Goal: Go to known website

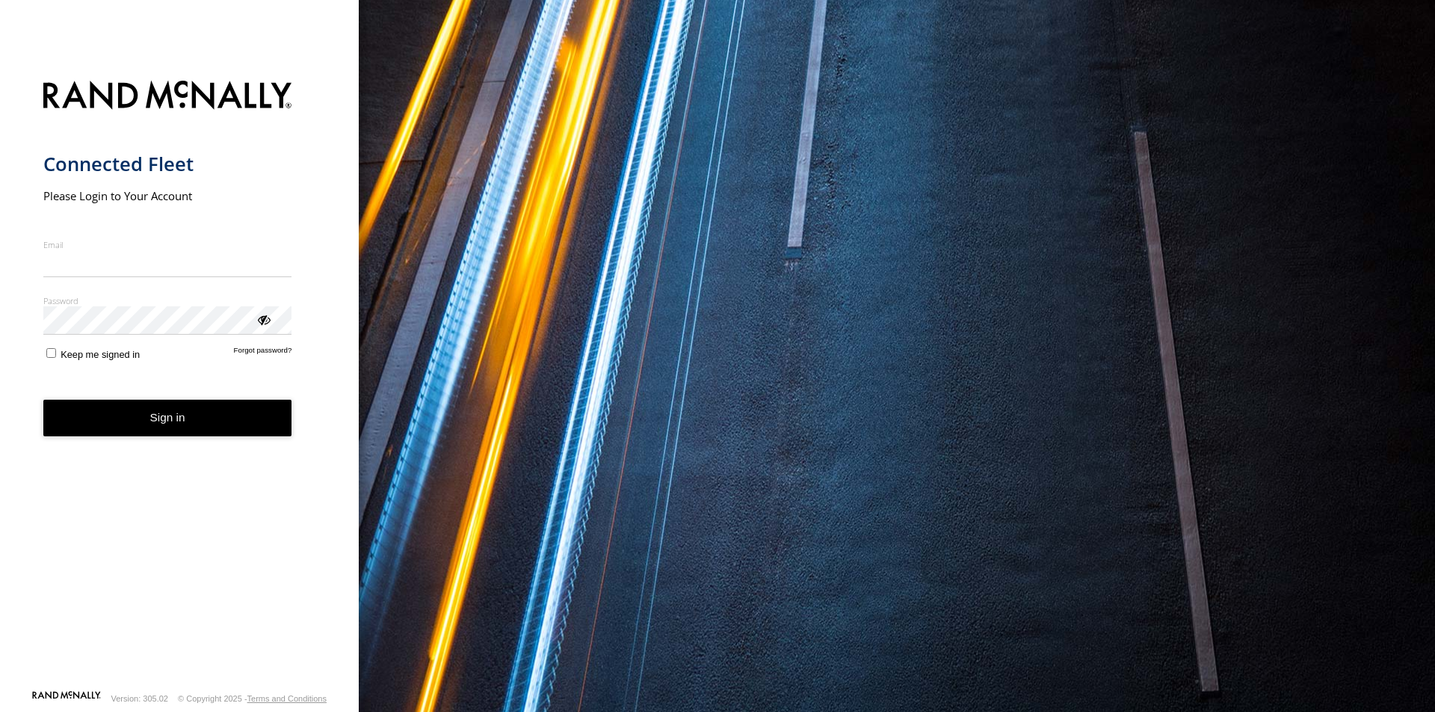
type input "*"
type input "**********"
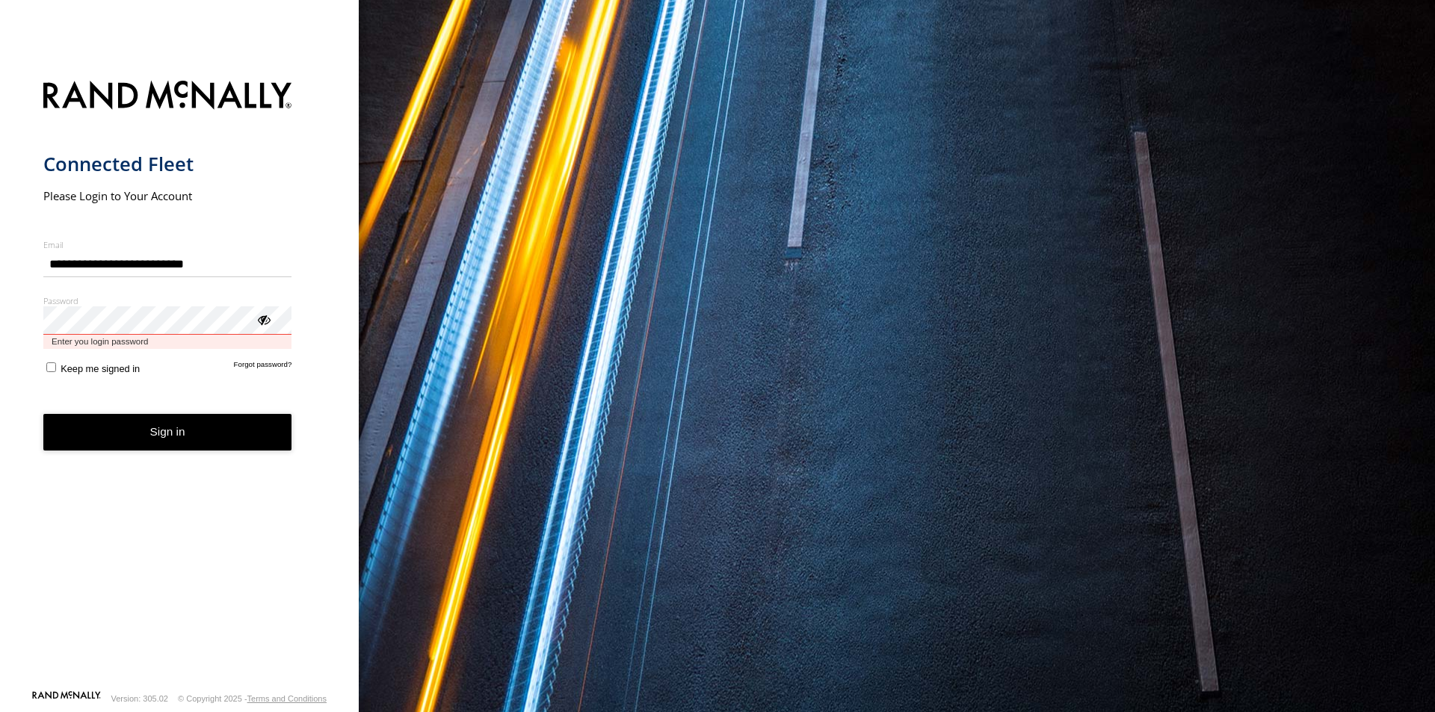
click at [43, 414] on button "Sign in" at bounding box center [167, 432] width 249 height 37
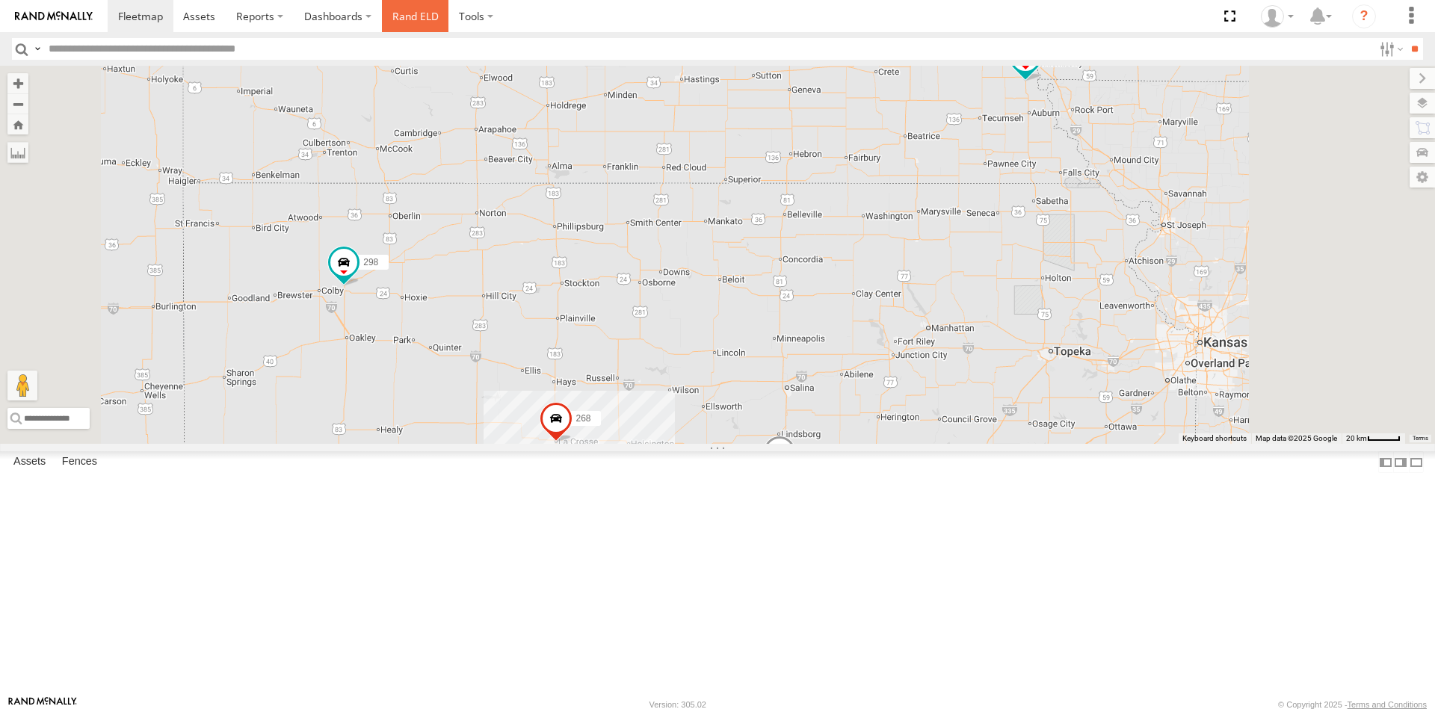
click at [401, 20] on link "Rand ELD" at bounding box center [415, 16] width 67 height 32
